Goal: Transaction & Acquisition: Purchase product/service

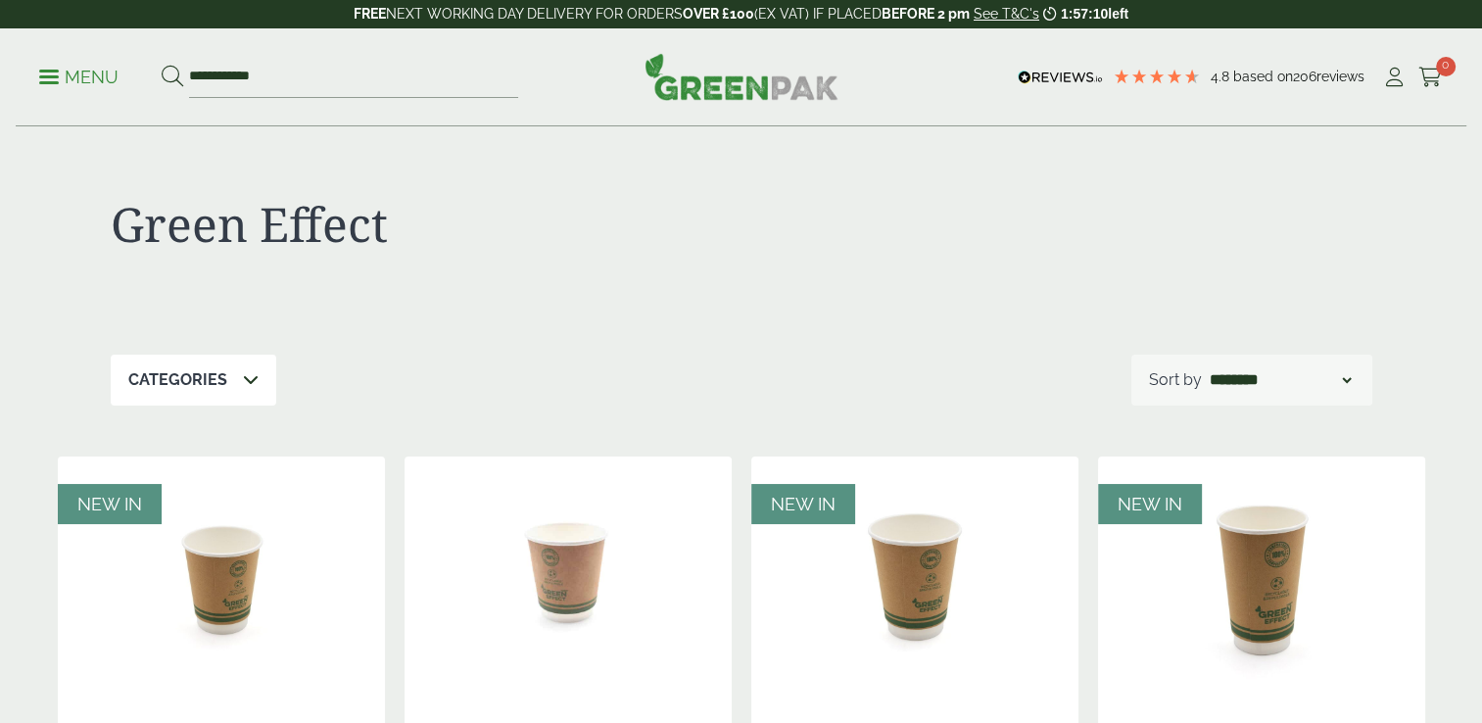
click at [866, 227] on div at bounding box center [1057, 236] width 631 height 80
click at [939, 83] on icon at bounding box center [1394, 78] width 24 height 20
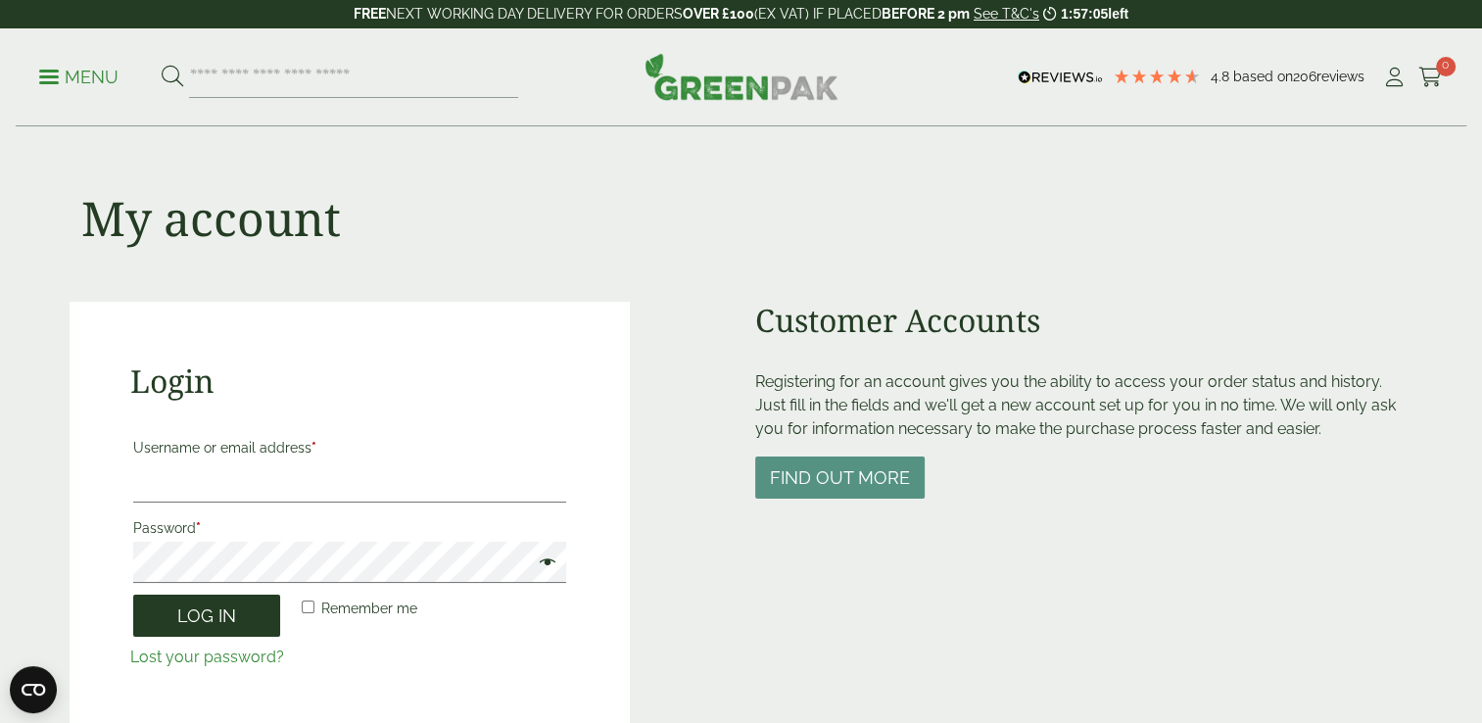
type input "**********"
click at [211, 619] on button "Log in" at bounding box center [206, 616] width 147 height 42
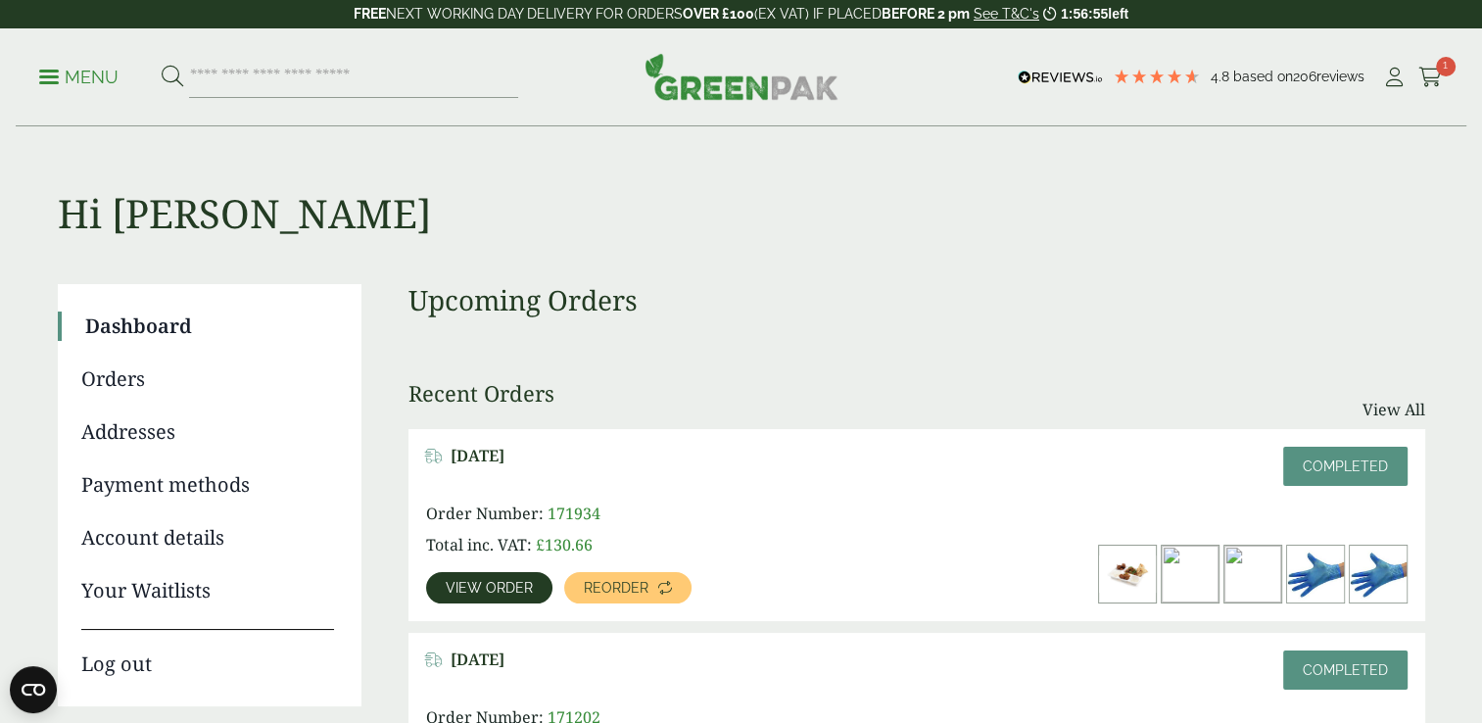
click at [149, 333] on link "Dashboard" at bounding box center [209, 326] width 249 height 29
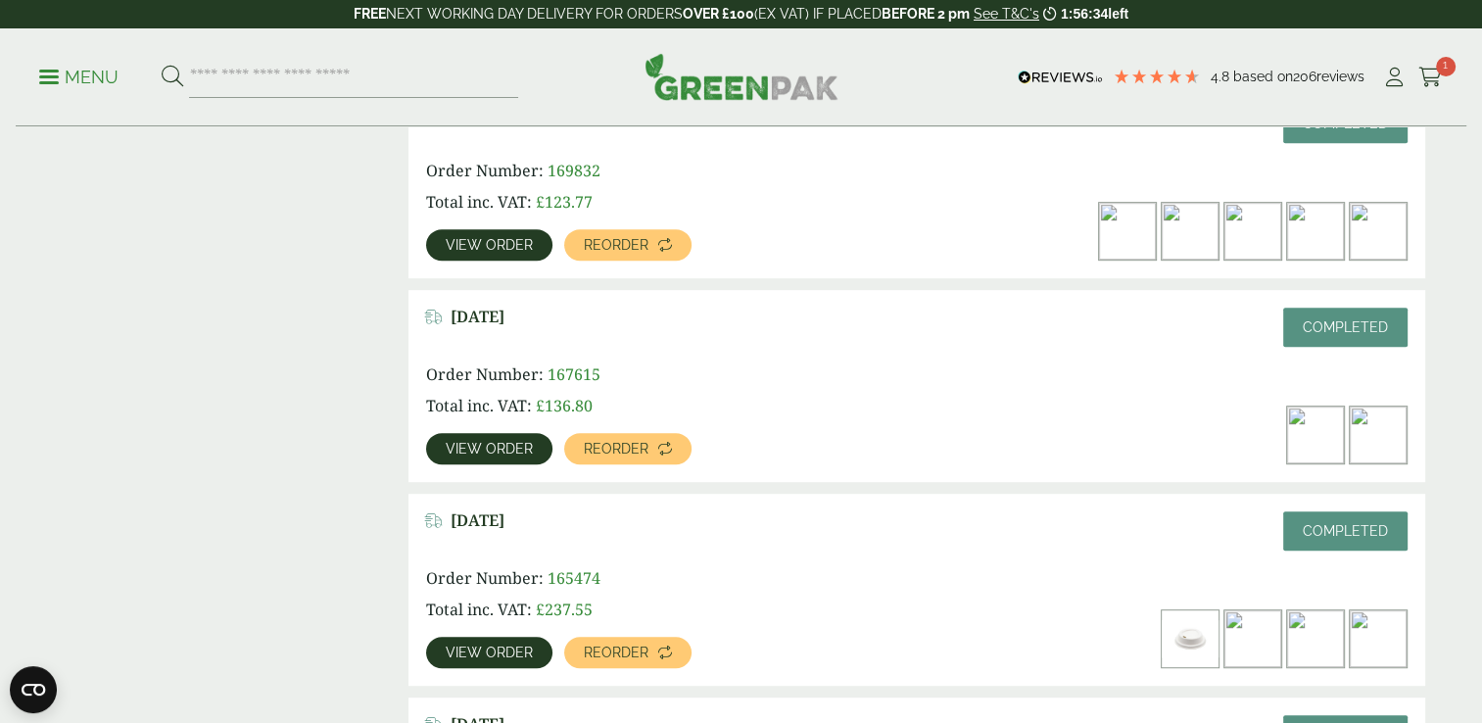
scroll to position [980, 0]
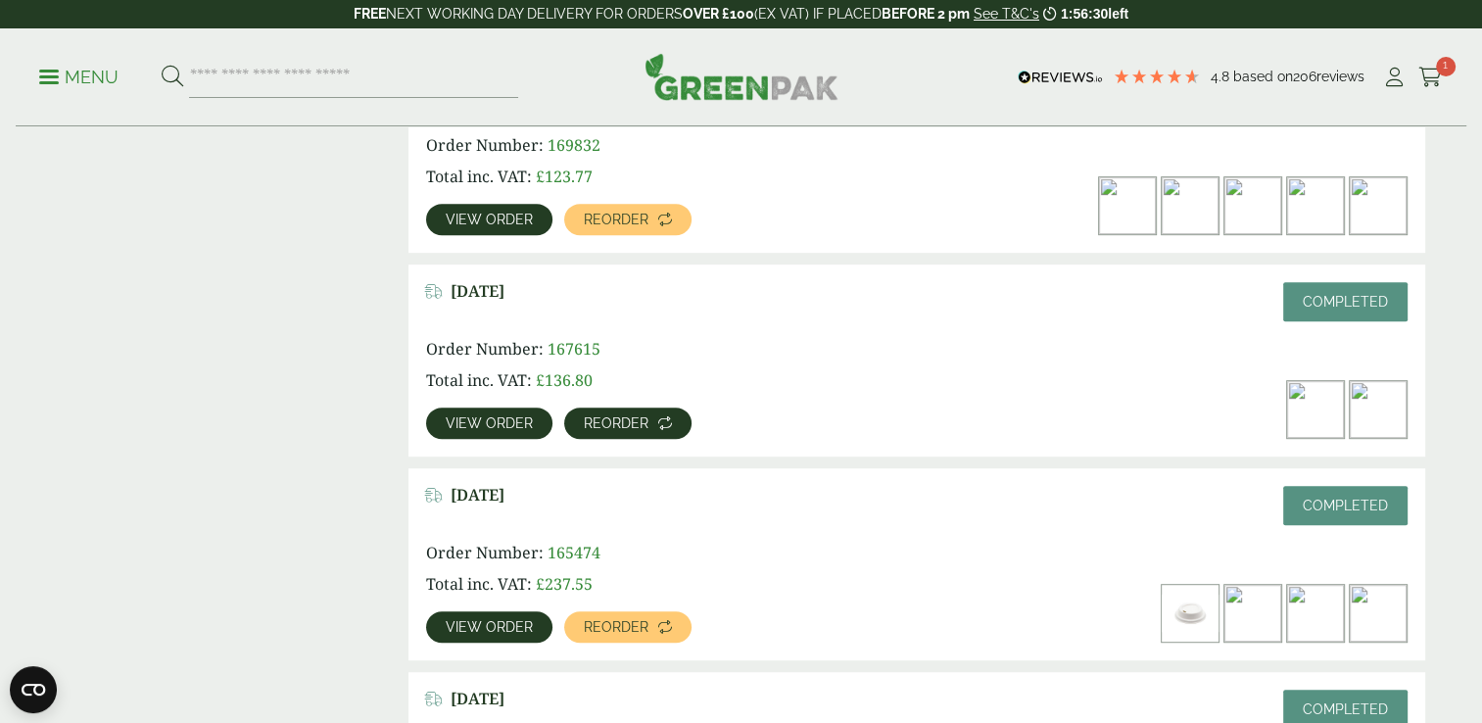
click at [631, 422] on span "Reorder" at bounding box center [616, 423] width 65 height 14
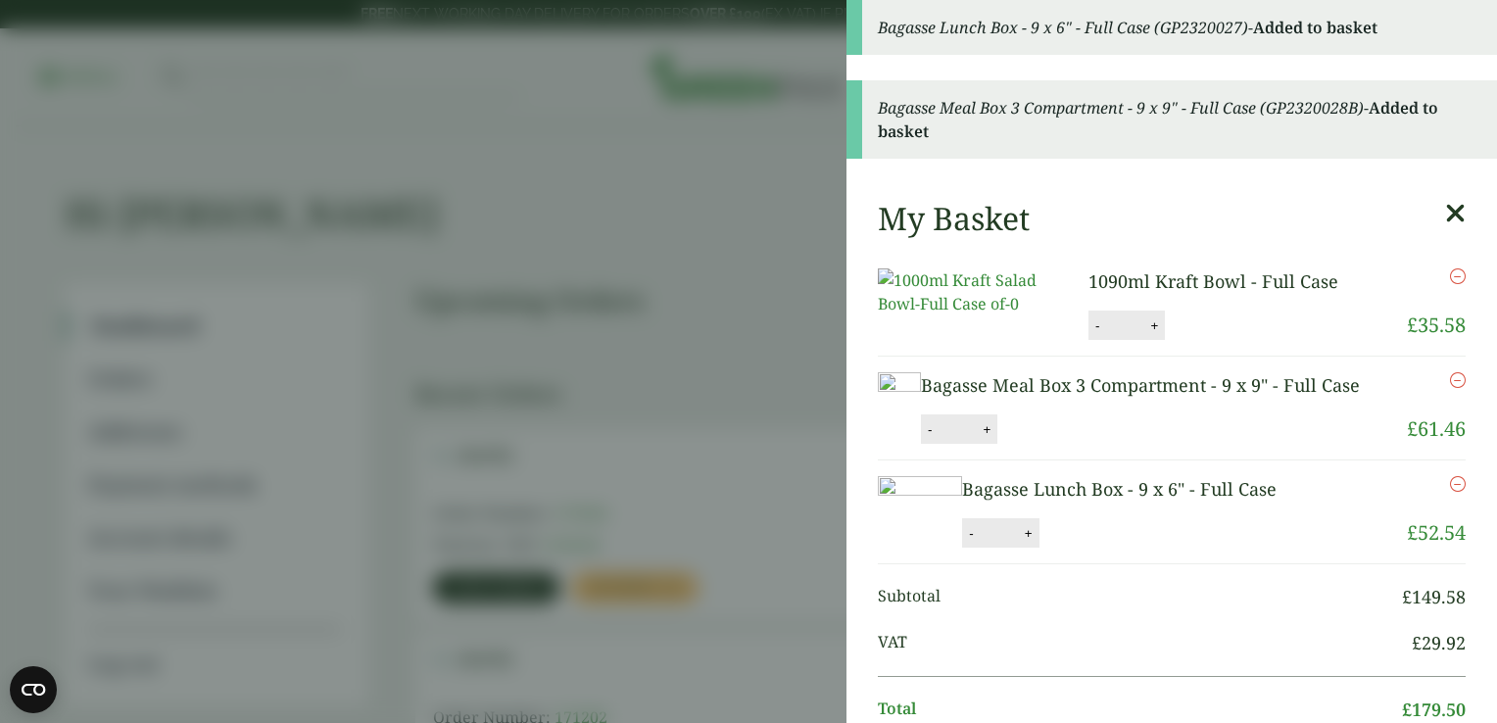
click at [1445, 210] on icon at bounding box center [1455, 213] width 21 height 27
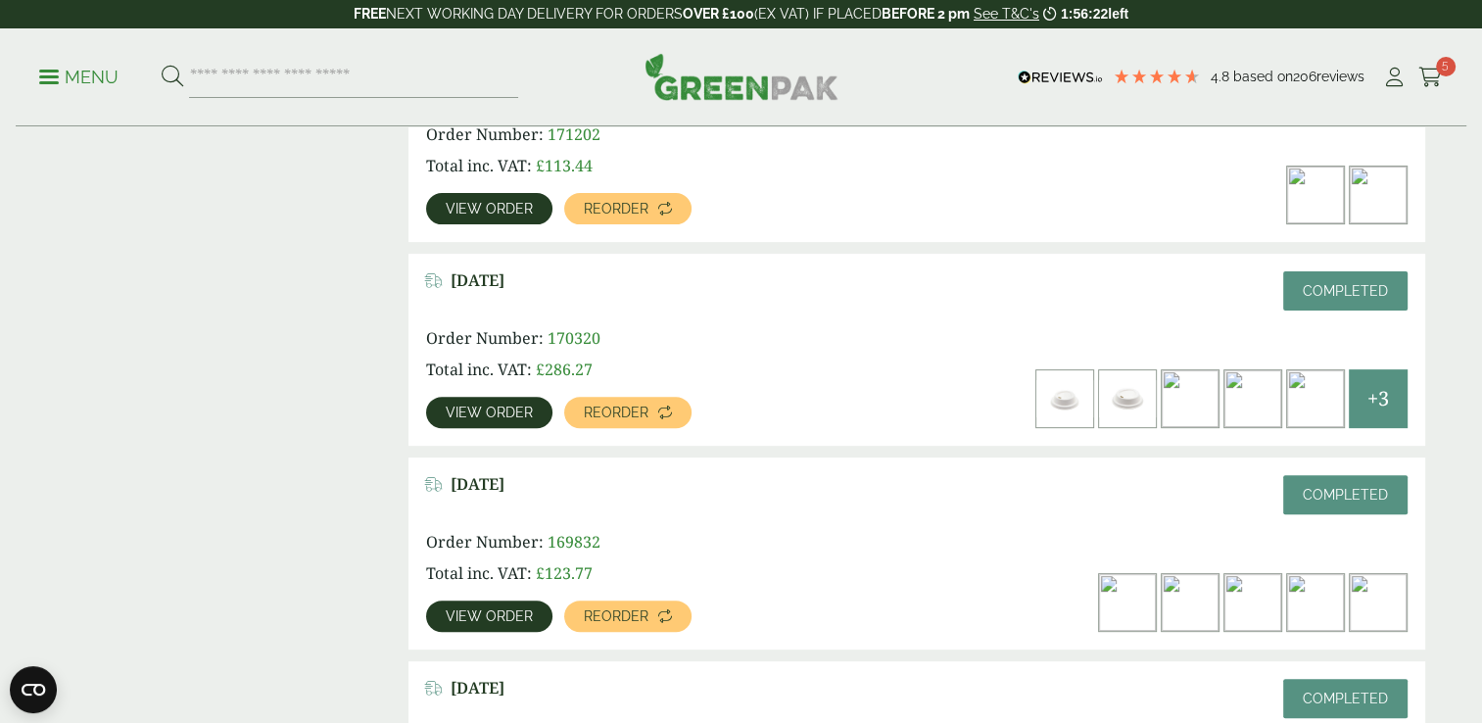
scroll to position [588, 0]
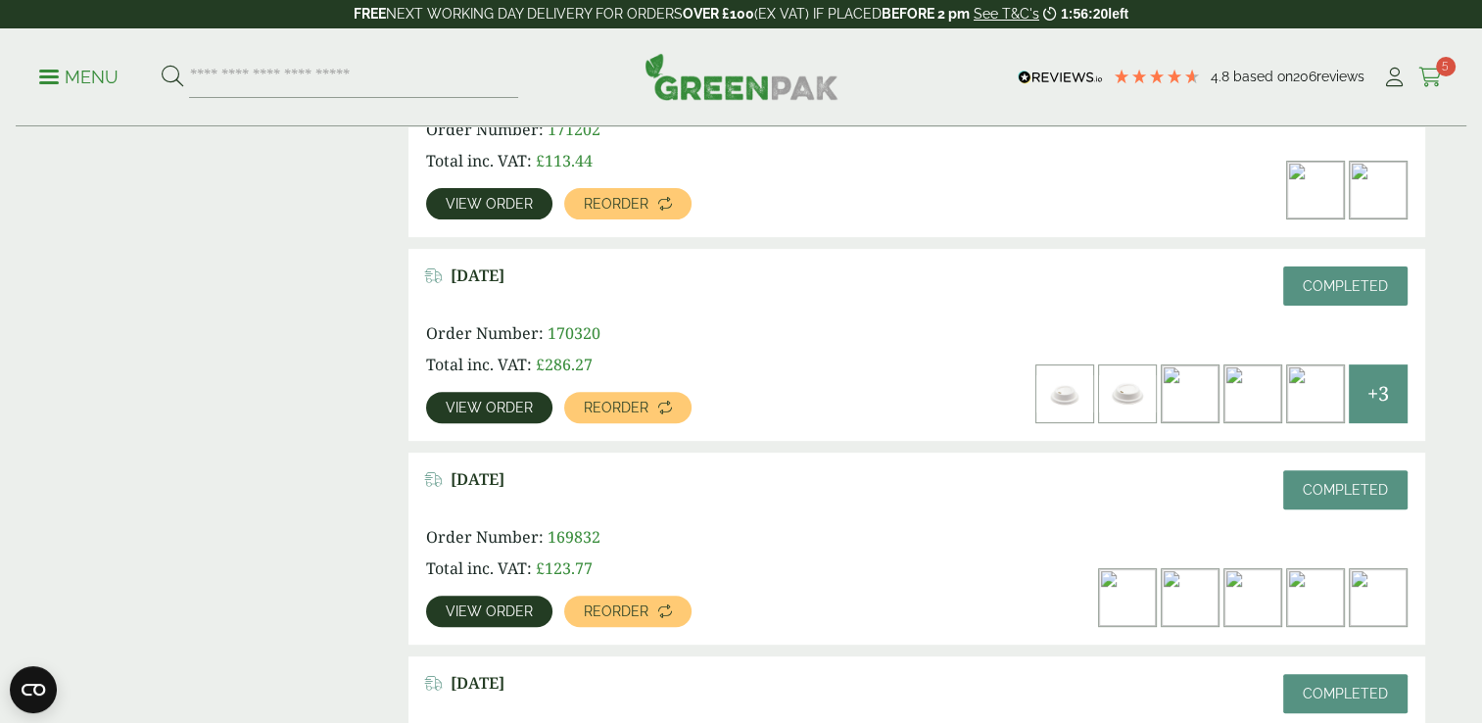
click at [1433, 74] on icon at bounding box center [1431, 78] width 24 height 20
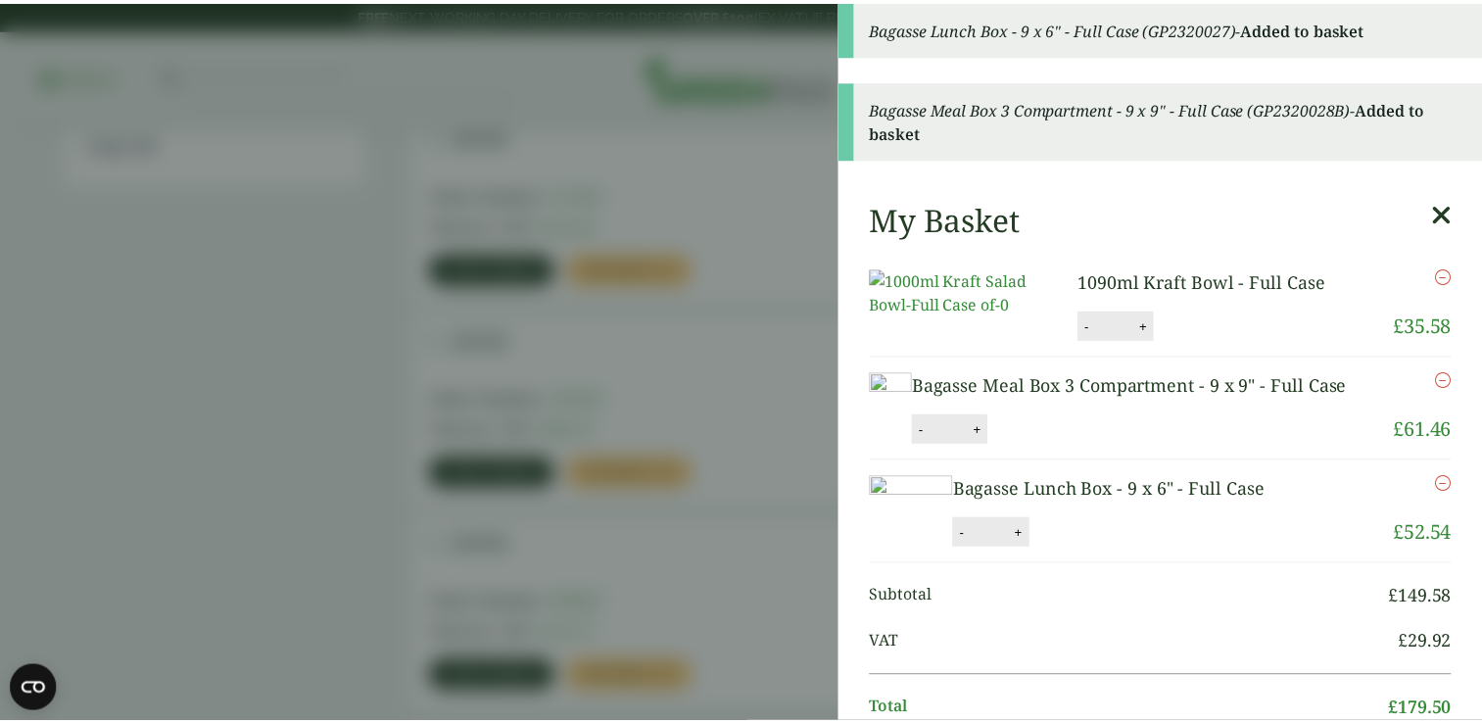
scroll to position [490, 0]
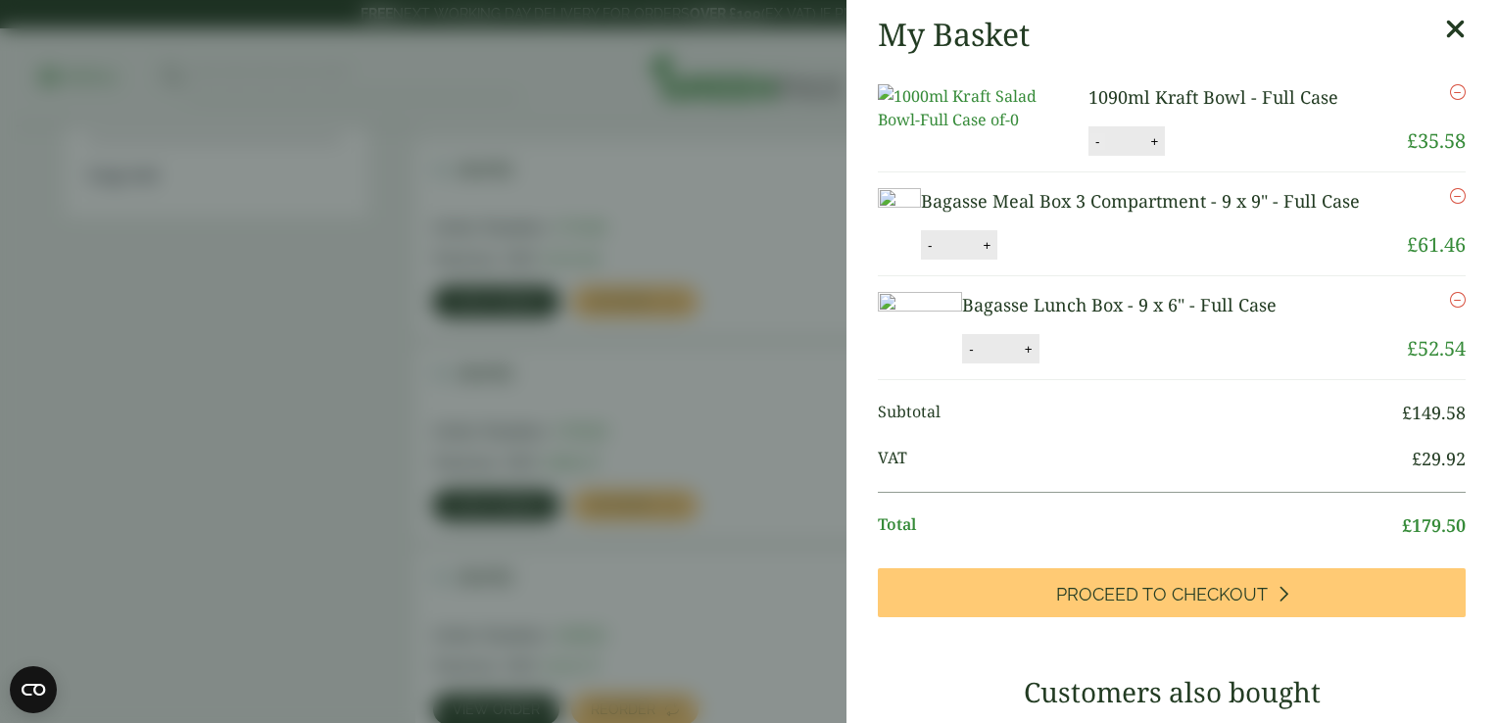
click at [1089, 150] on button "-" at bounding box center [1097, 141] width 16 height 17
click at [1213, 157] on button "Update" at bounding box center [1218, 141] width 98 height 29
type input "*"
click at [1038, 358] on button "+" at bounding box center [1029, 349] width 20 height 17
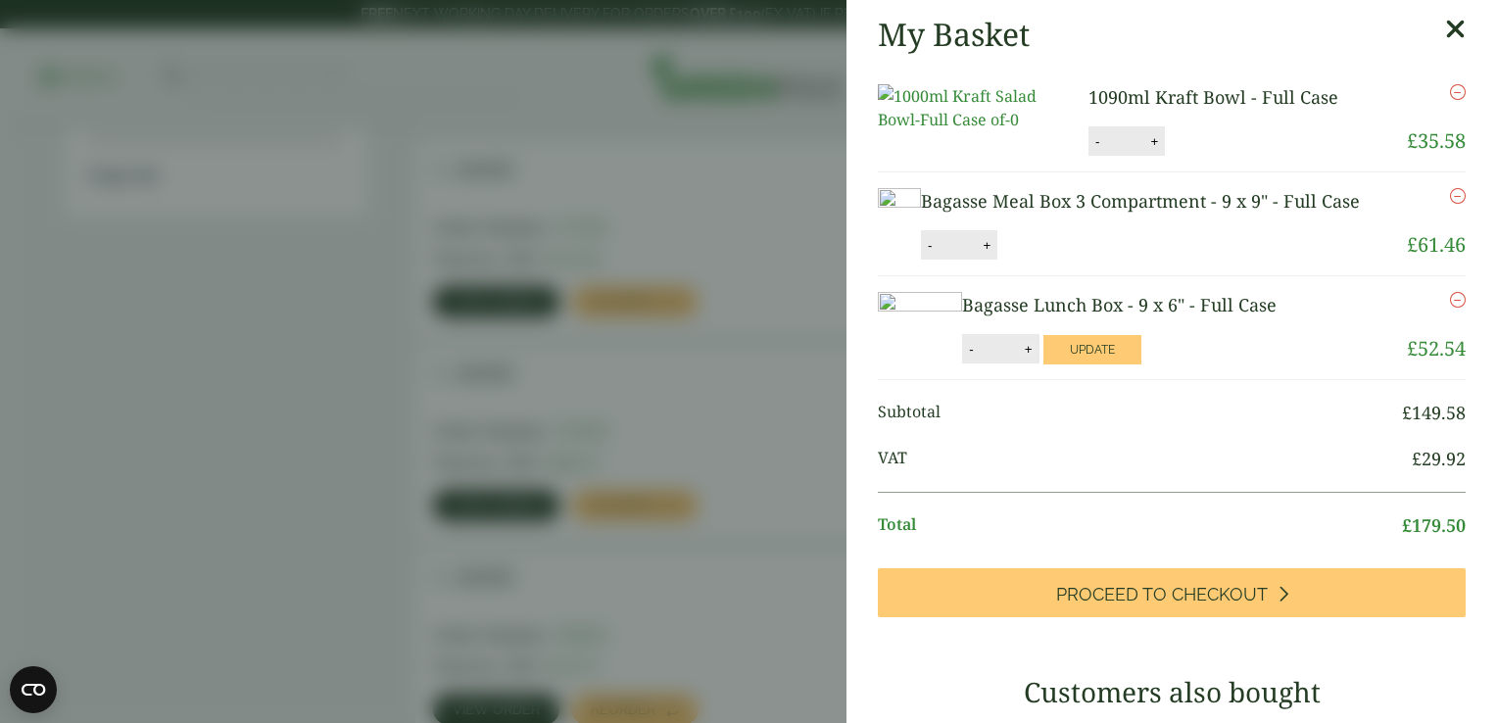
type input "*"
click at [1141, 364] on button "Update" at bounding box center [1092, 349] width 98 height 29
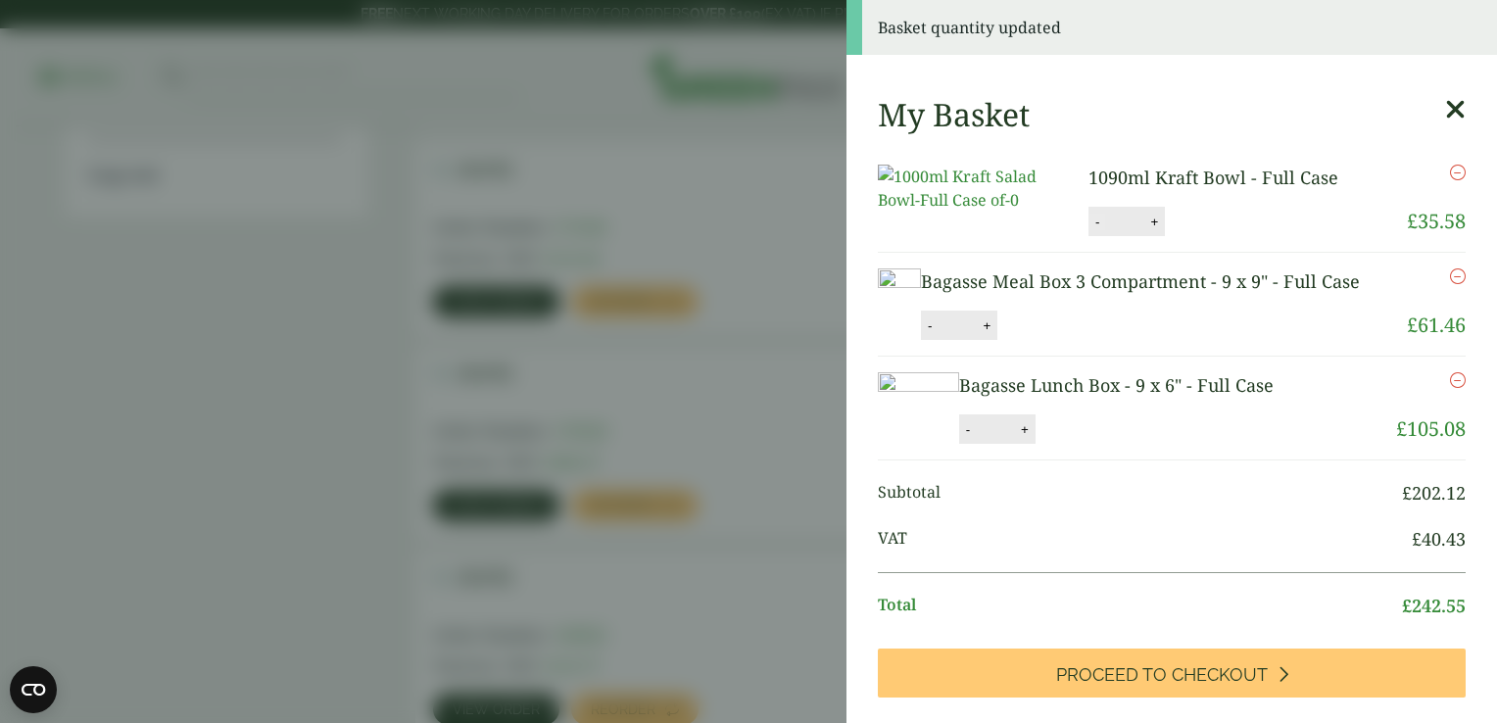
click at [1089, 230] on button "-" at bounding box center [1097, 222] width 16 height 17
click at [1215, 237] on button "Update" at bounding box center [1218, 222] width 98 height 29
type input "*"
click at [1450, 170] on icon "Remove this item" at bounding box center [1458, 173] width 16 height 16
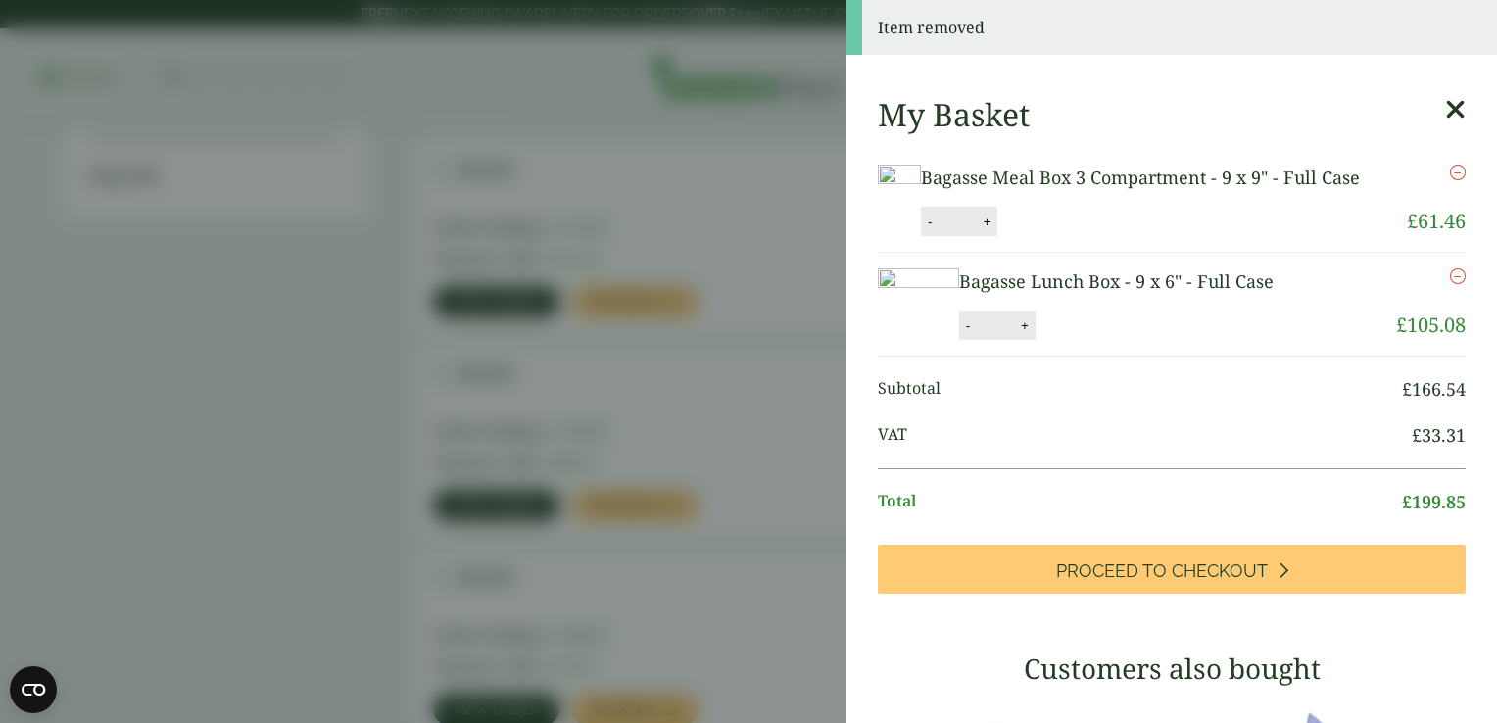
click at [724, 211] on aside "Item removed My Basket Bagasse Meal Box 3 Compartment - 9 x 9" - Full Case Baga…" at bounding box center [748, 361] width 1497 height 723
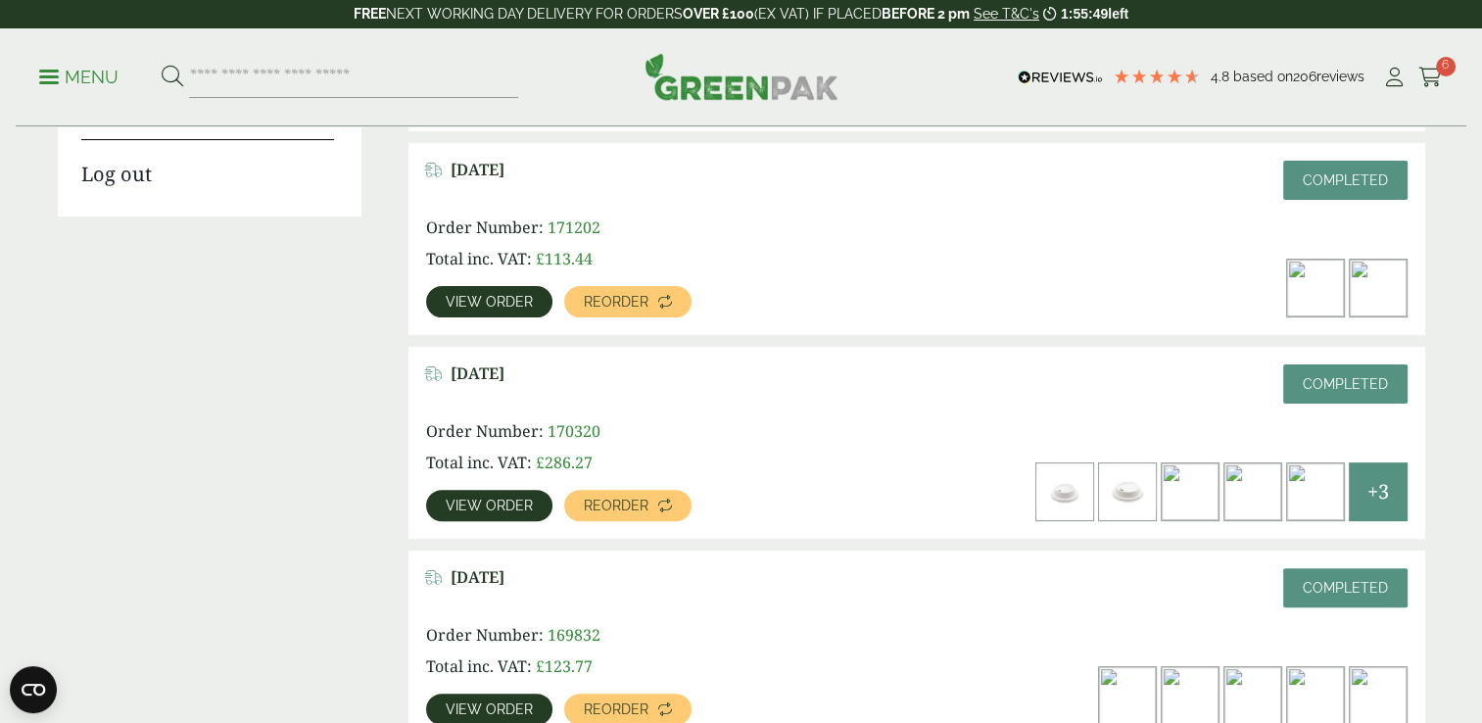
click at [1192, 486] on img at bounding box center [1190, 491] width 57 height 57
click at [1140, 253] on div "Order Number: 171202 Total inc. VAT: £ 113.44 View order Reorder" at bounding box center [917, 267] width 982 height 102
click at [1360, 182] on span "Completed" at bounding box center [1345, 180] width 85 height 16
click at [1387, 284] on img at bounding box center [1378, 288] width 57 height 57
click at [625, 305] on span "Reorder" at bounding box center [616, 302] width 65 height 14
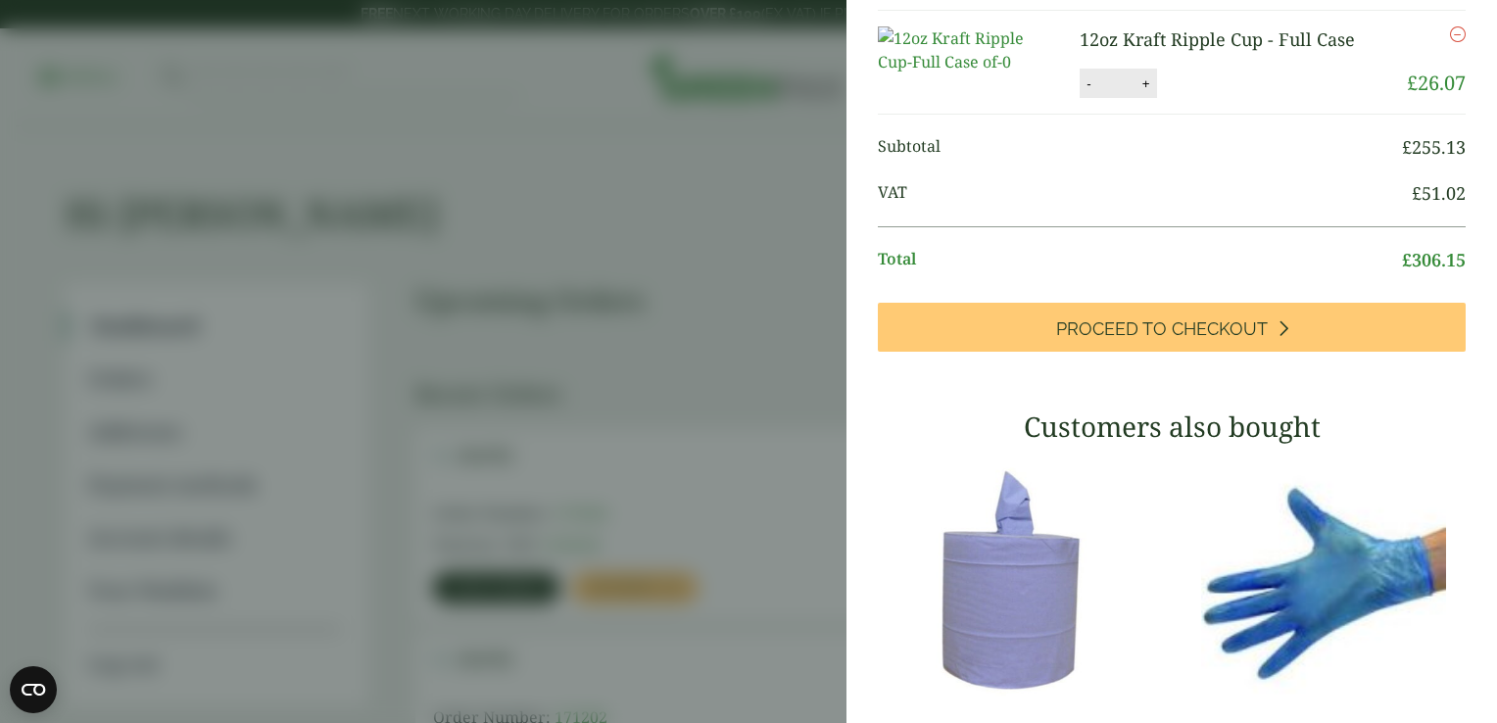
scroll to position [588, 0]
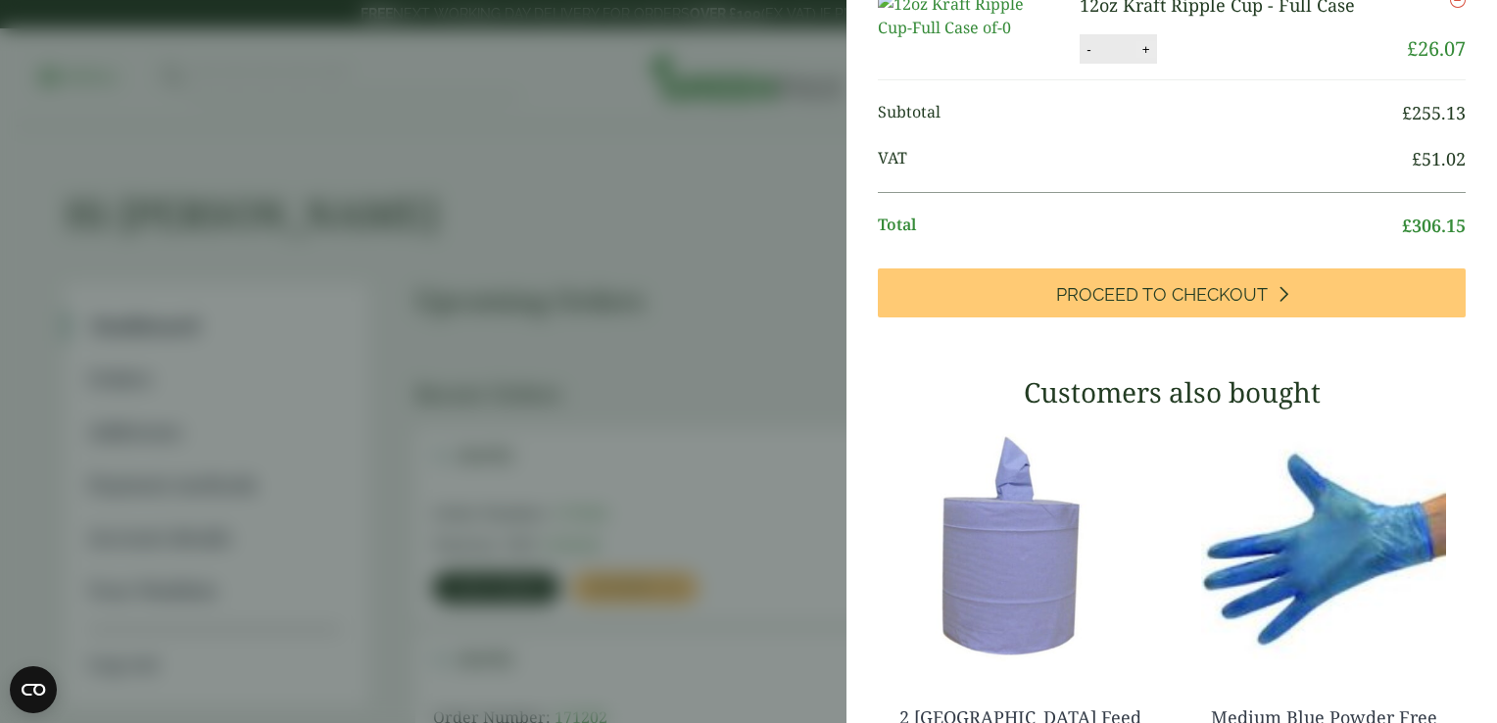
click at [1136, 58] on button "+" at bounding box center [1146, 49] width 20 height 17
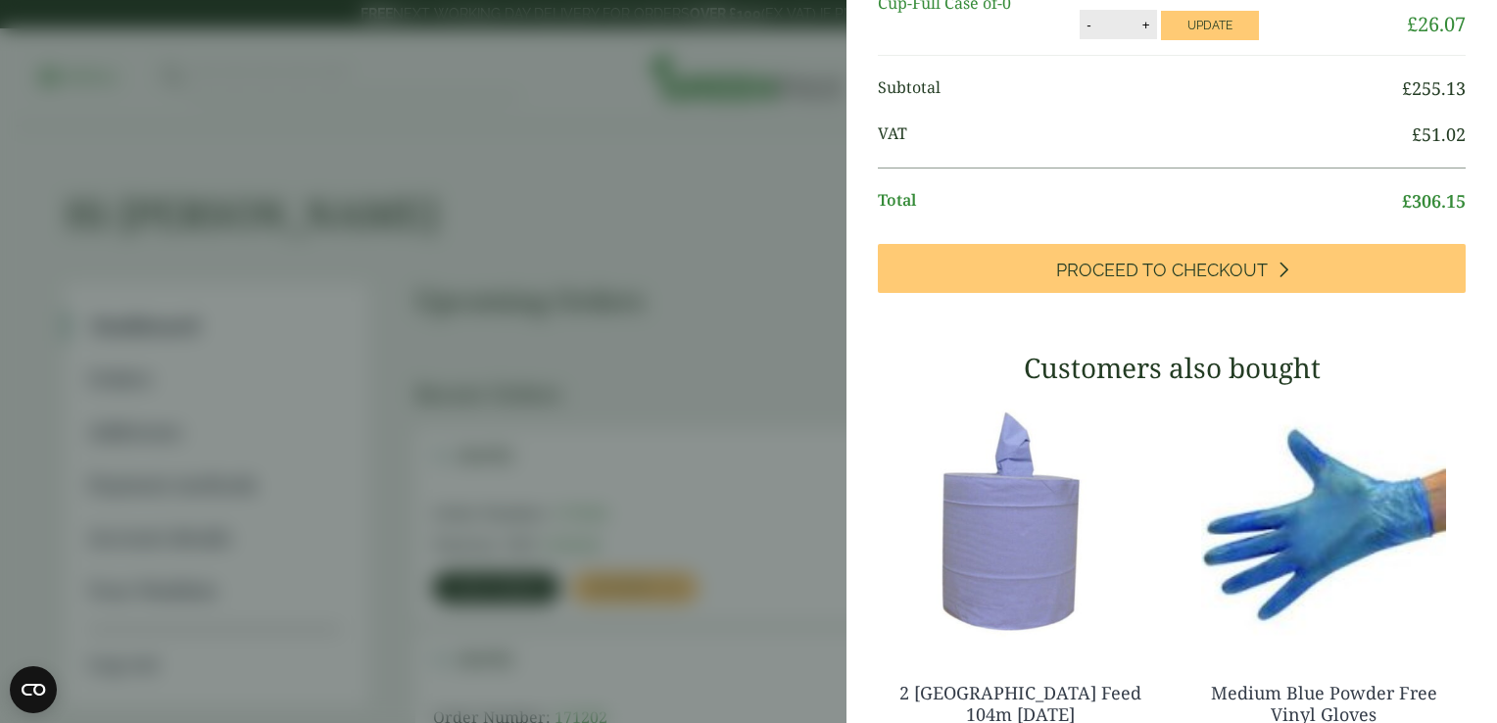
scroll to position [404, 0]
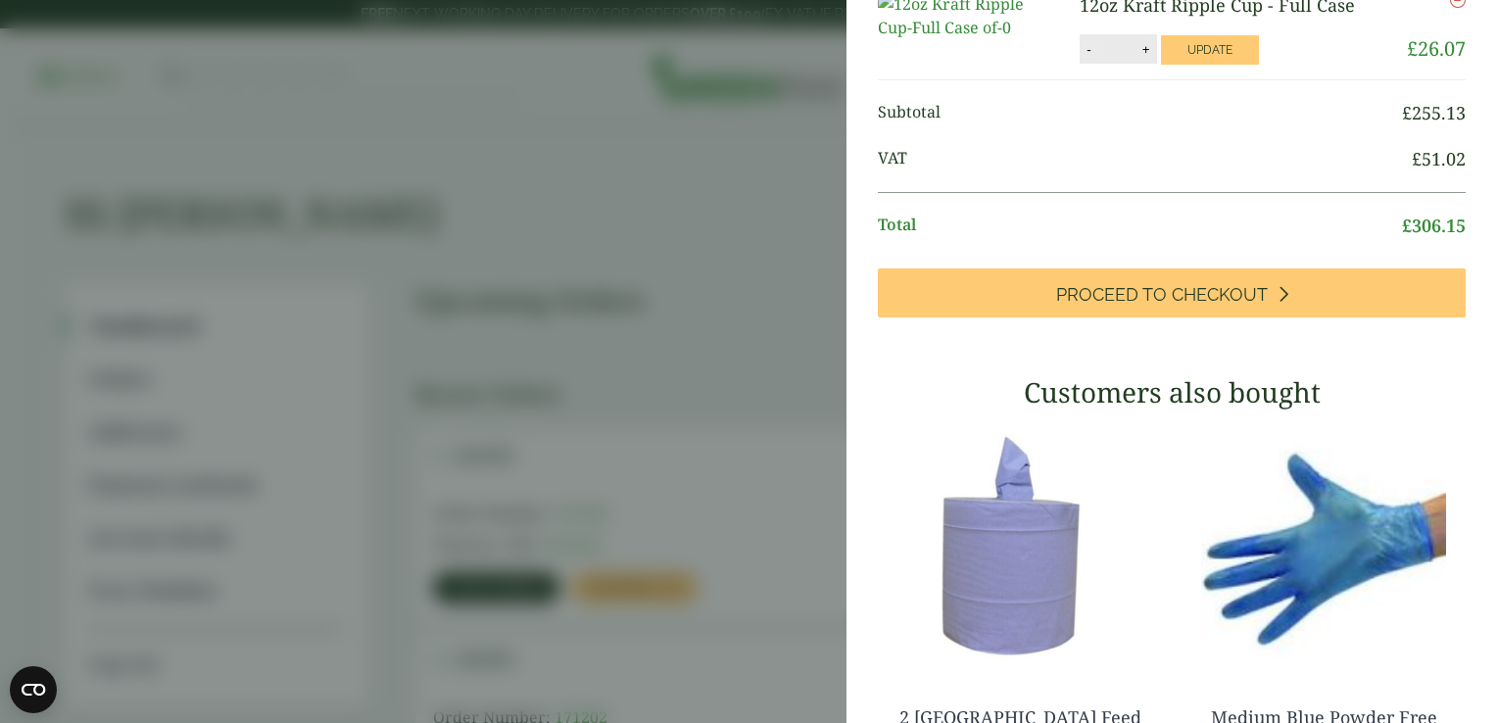
click at [1081, 58] on button "-" at bounding box center [1089, 49] width 16 height 17
type input "*"
click at [1170, 65] on button "Update" at bounding box center [1210, 49] width 98 height 29
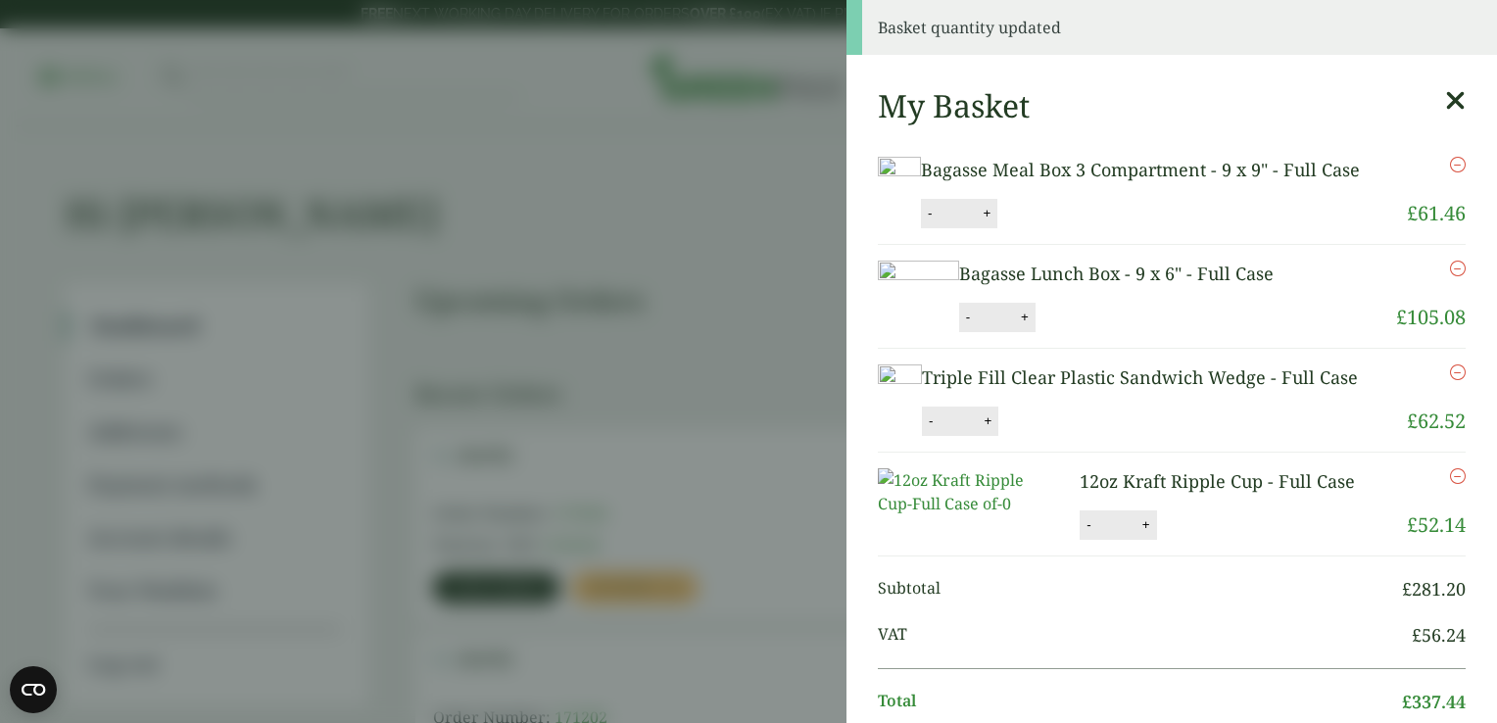
scroll to position [0, 0]
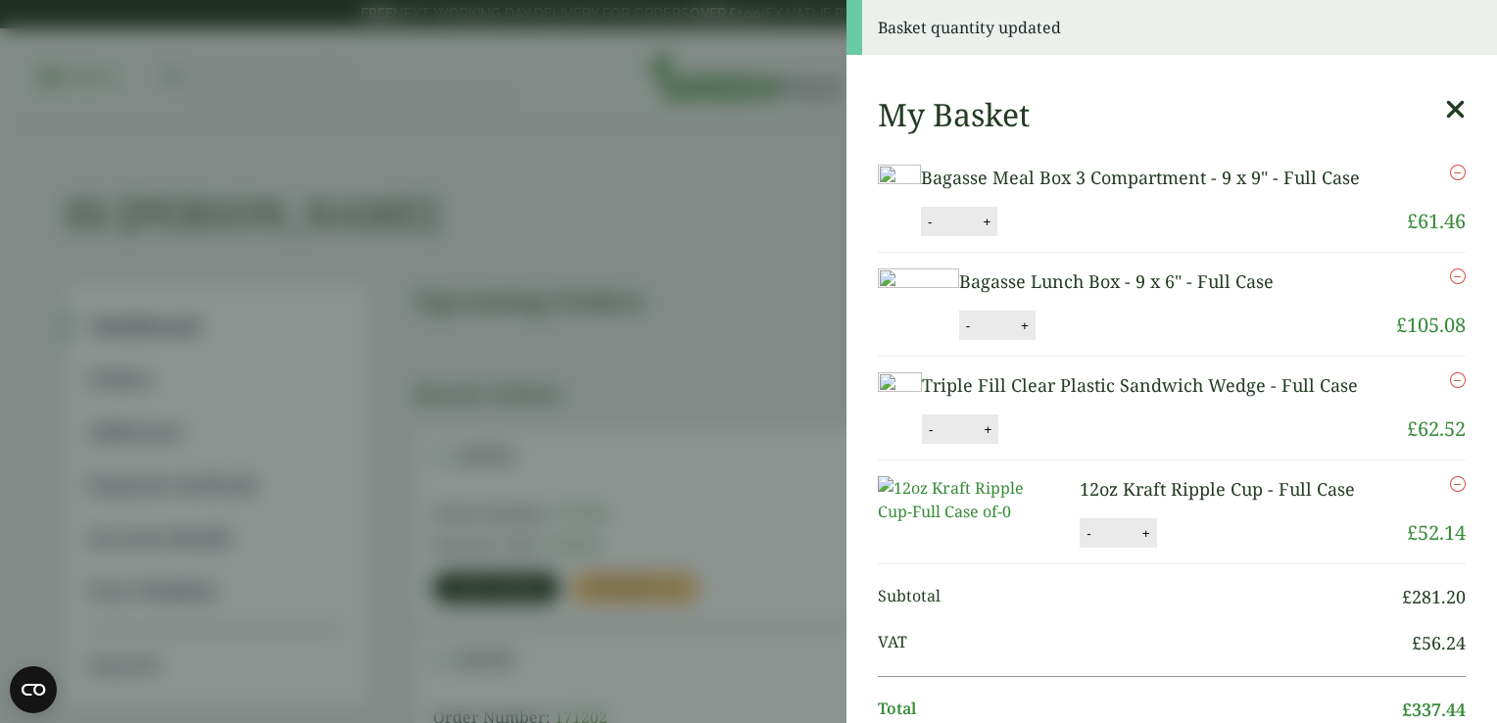
click at [1450, 388] on icon "Remove this item" at bounding box center [1458, 380] width 16 height 16
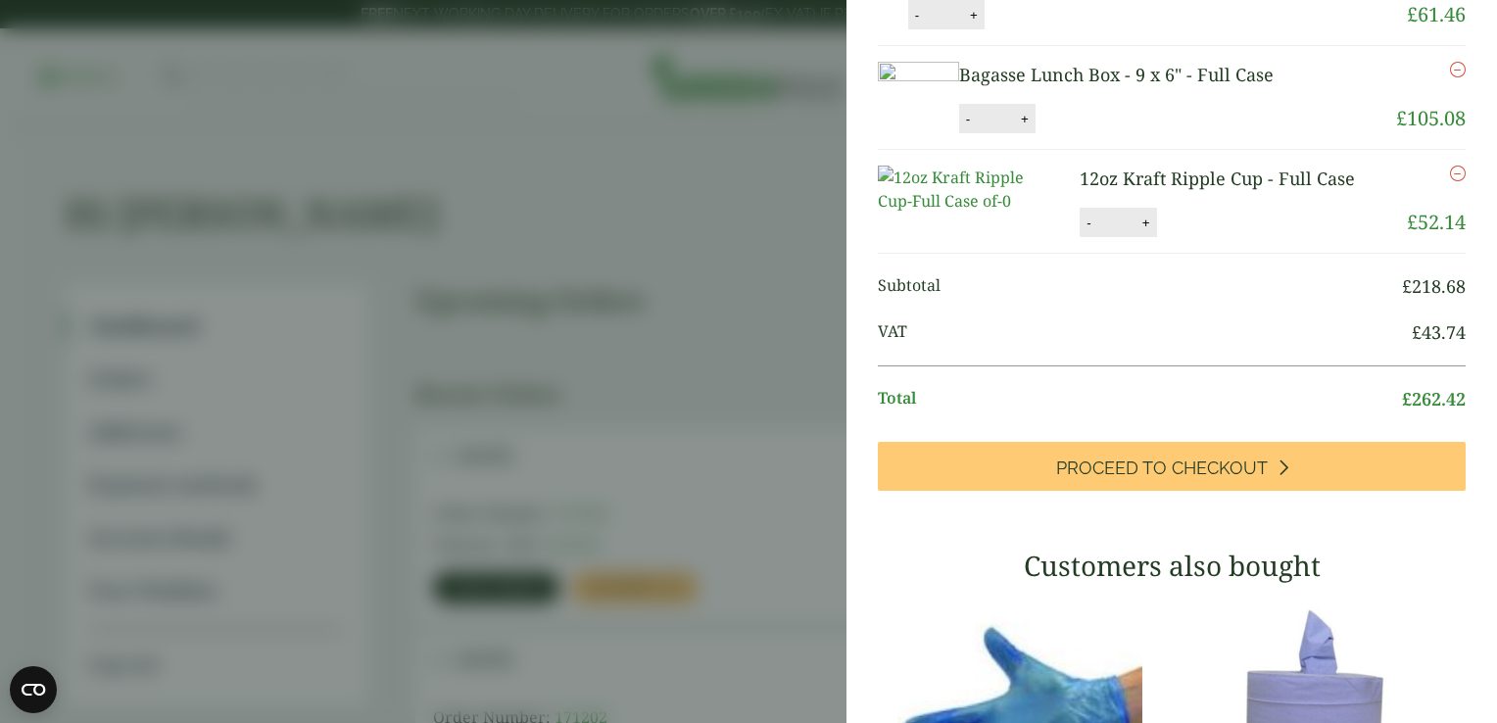
scroll to position [392, 0]
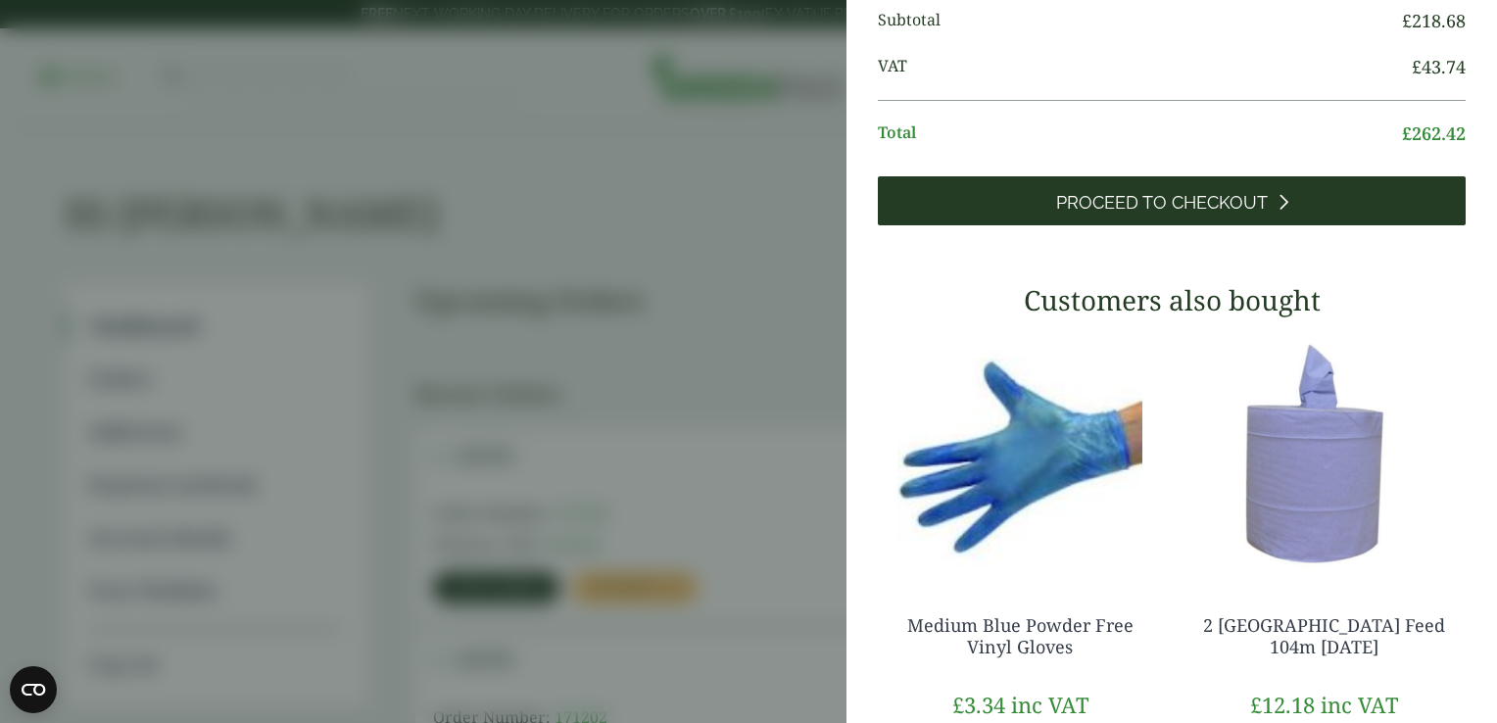
click at [1124, 214] on span "Proceed to Checkout" at bounding box center [1162, 203] width 212 height 22
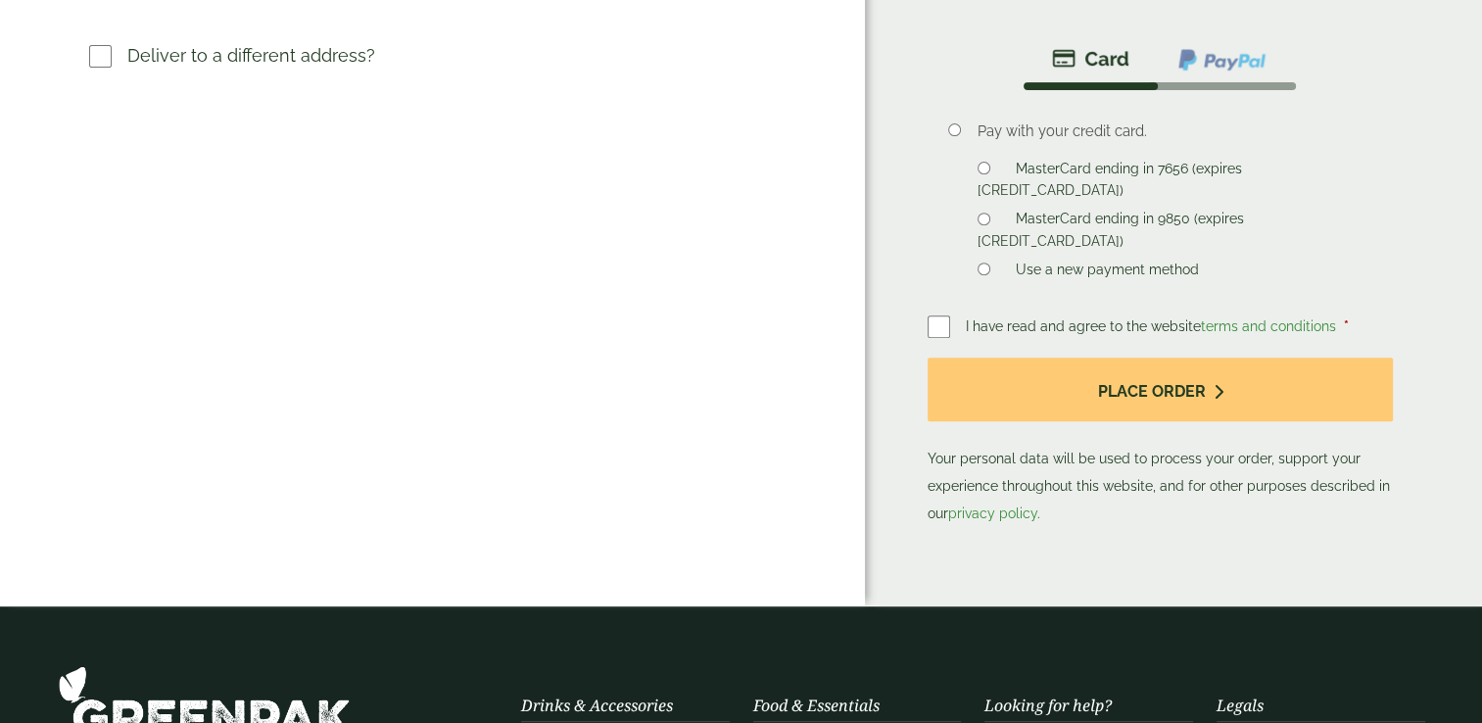
scroll to position [588, 0]
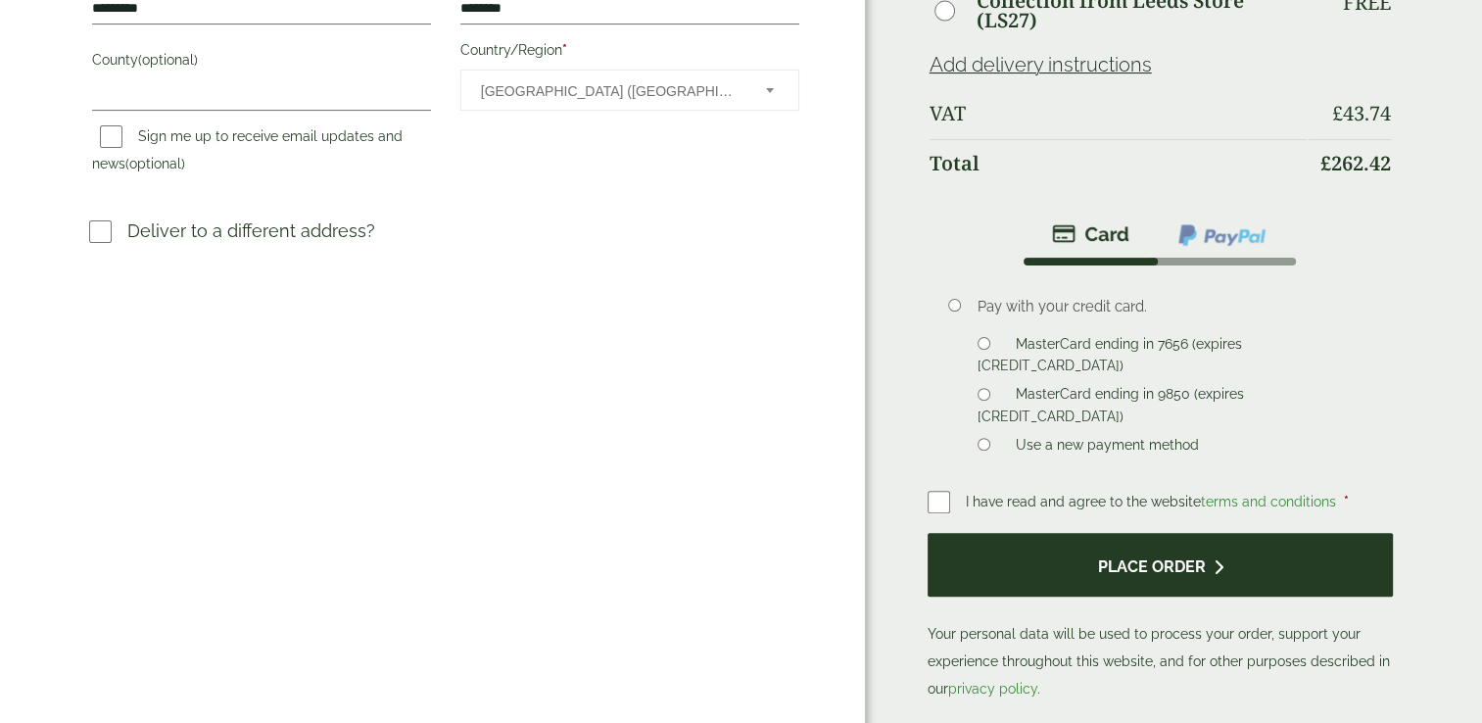
click at [1117, 553] on button "Place order" at bounding box center [1161, 565] width 466 height 64
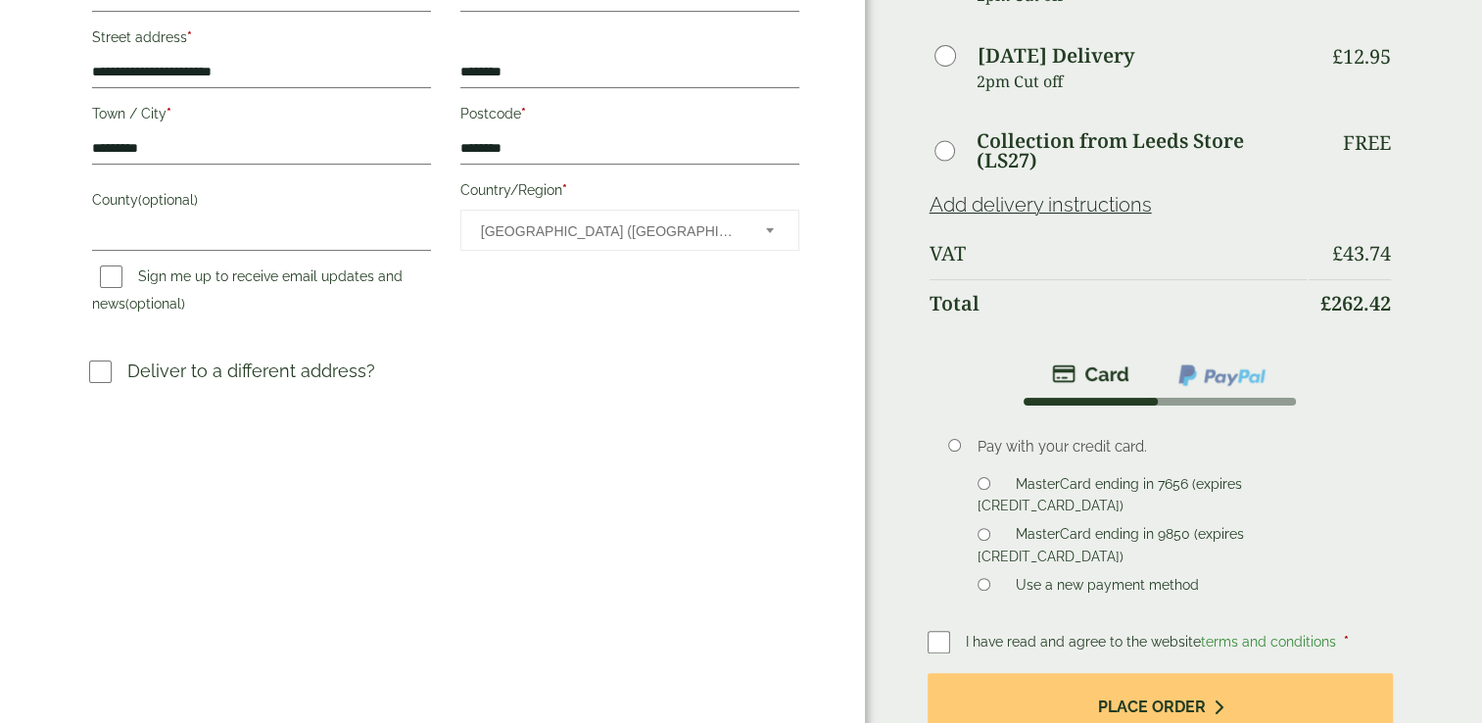
scroll to position [490, 0]
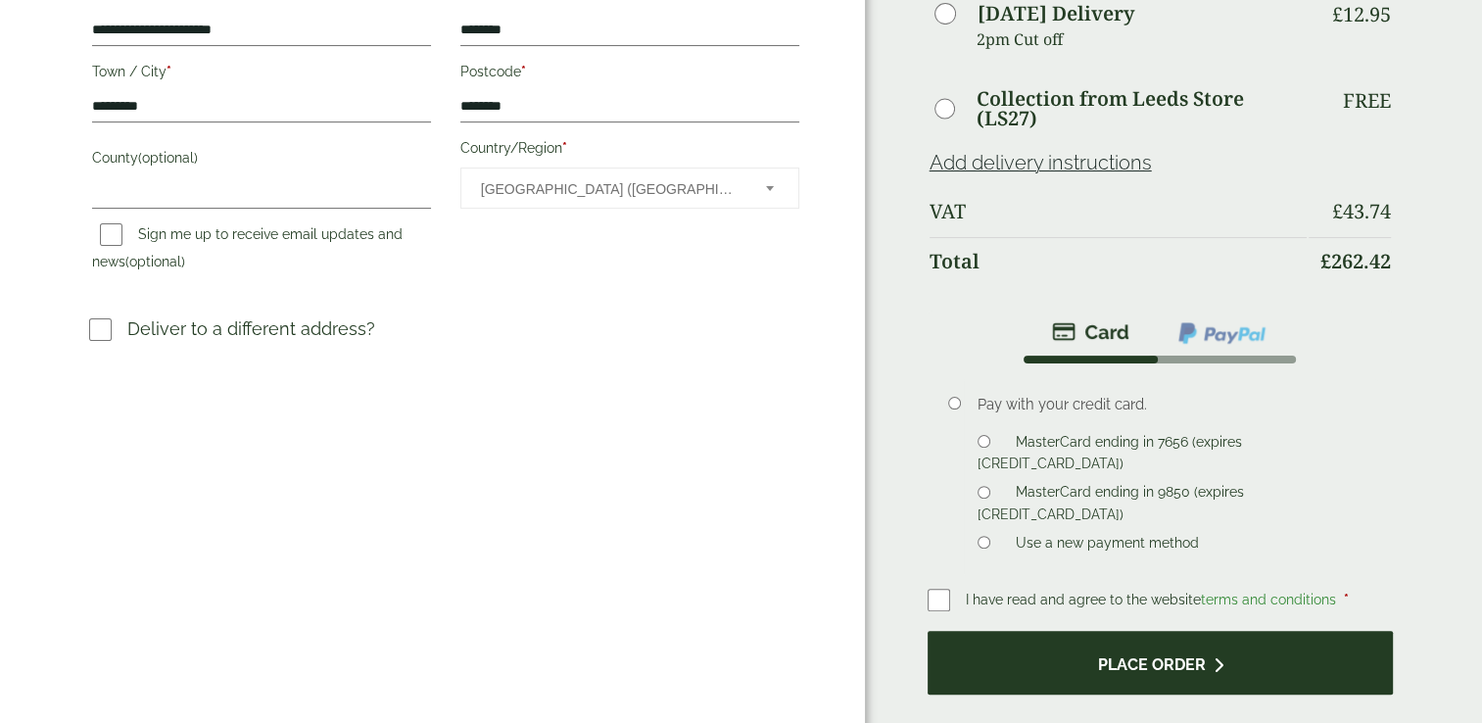
click at [1103, 631] on button "Place order" at bounding box center [1161, 663] width 466 height 64
